Goal: Check status: Check status

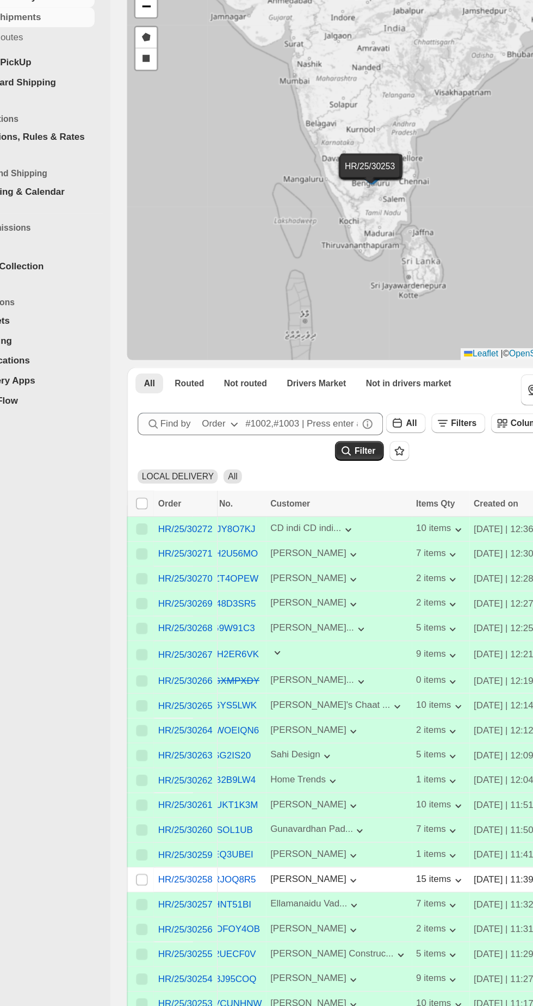
scroll to position [0, 19]
click at [255, 613] on icon "button" at bounding box center [259, 608] width 11 height 11
click at [388, 769] on icon "button" at bounding box center [393, 763] width 11 height 11
